Goal: Information Seeking & Learning: Learn about a topic

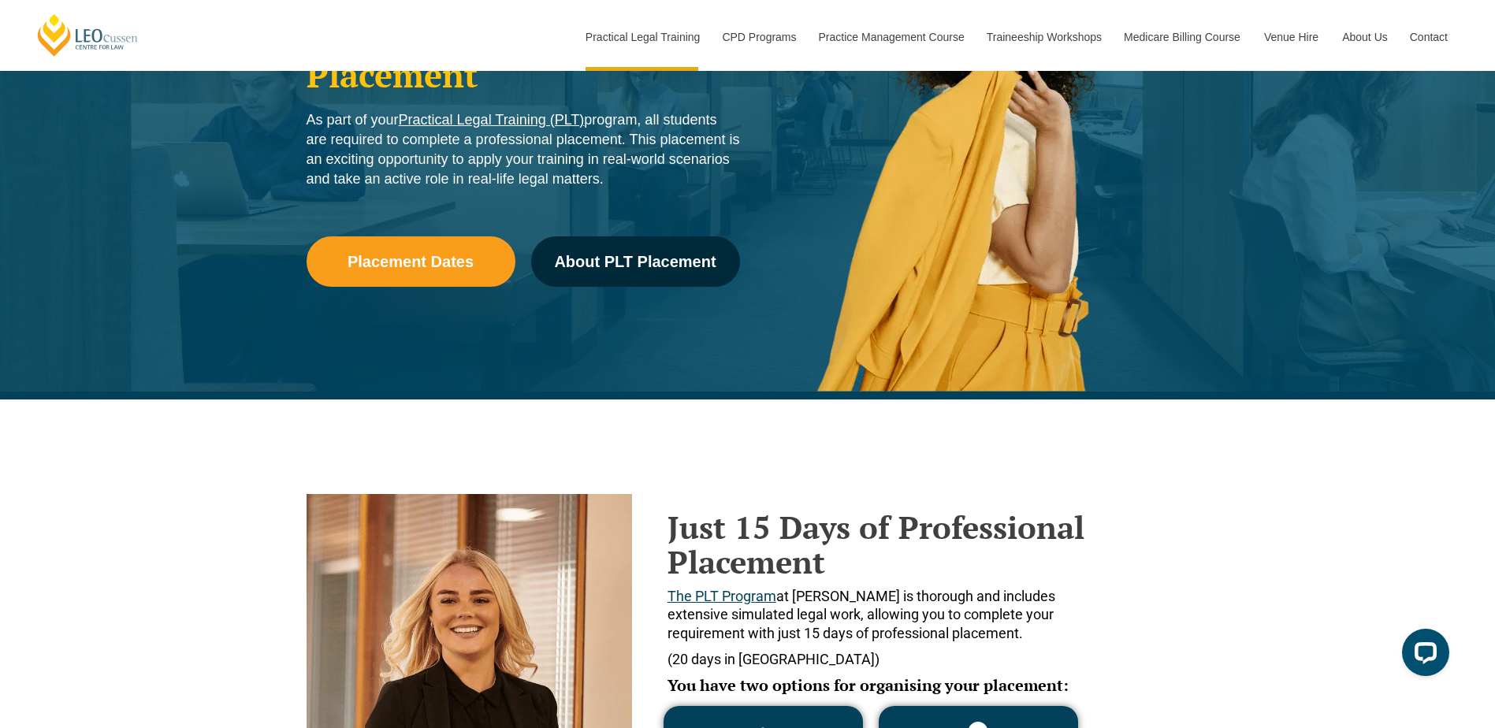
scroll to position [709, 0]
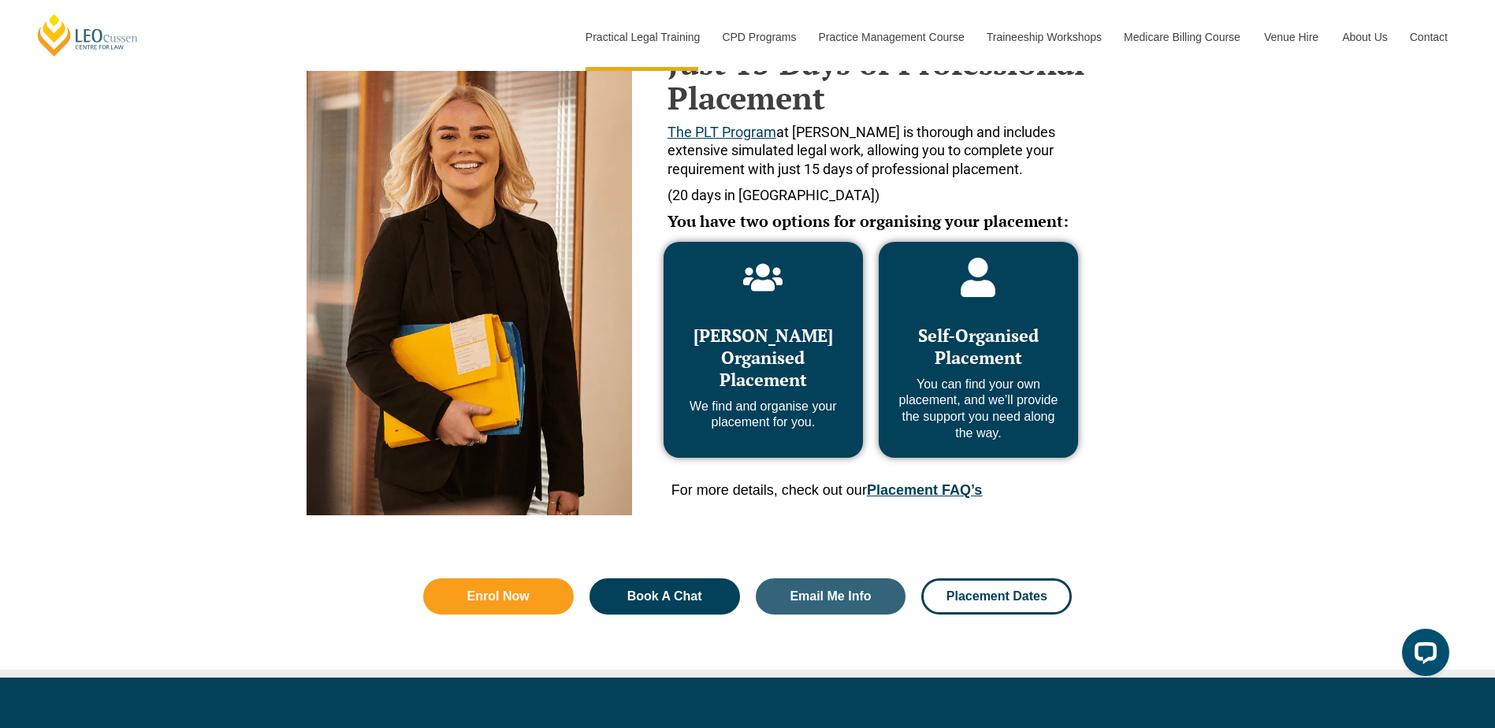
click at [145, 534] on div "Enrol Now Book A Chat Email Me Info Placement Dates" at bounding box center [747, 600] width 1495 height 154
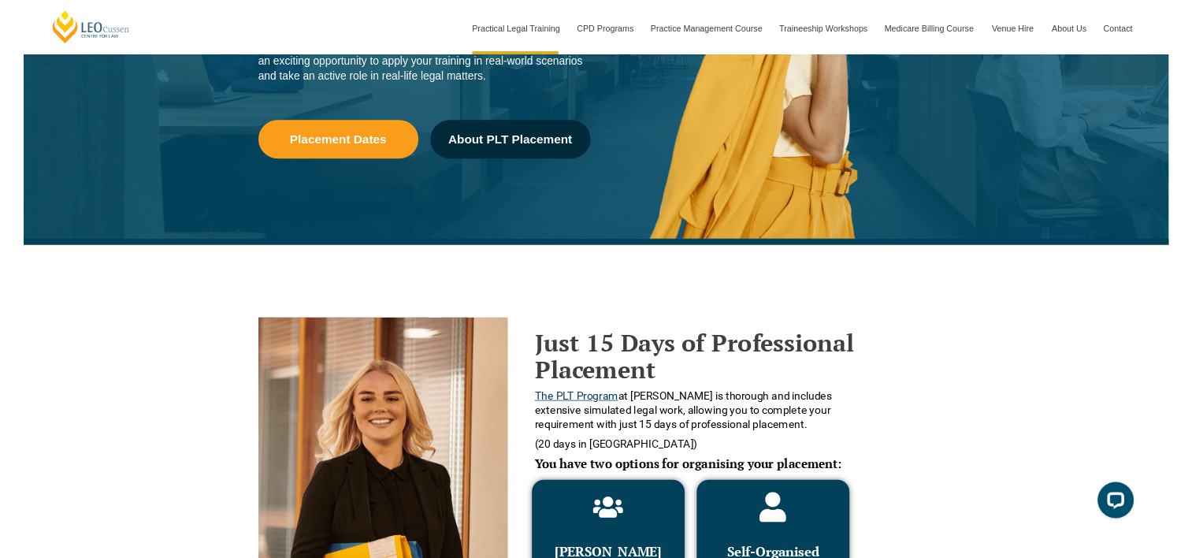
scroll to position [236, 0]
